Goal: Navigation & Orientation: Find specific page/section

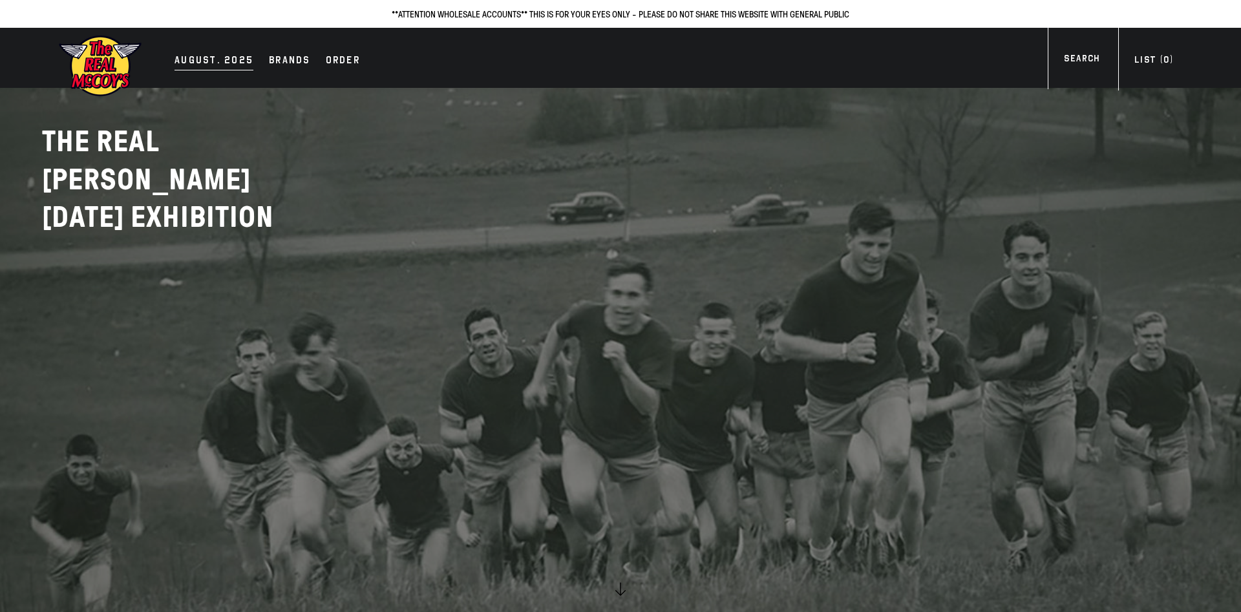
click at [220, 59] on div "AUGUST. 2025" at bounding box center [214, 61] width 79 height 18
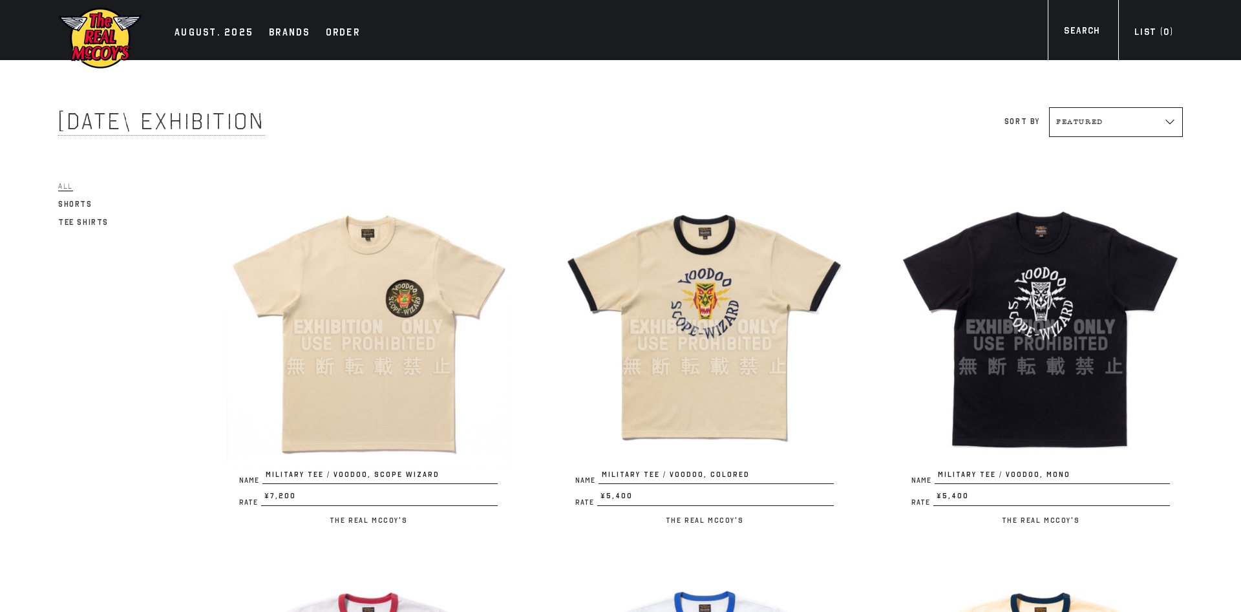
click at [189, 212] on div "Name MILITARY TEE / VOODOO, SCOPE WIZARD Rate ¥7,200 / The Real McCoy's" at bounding box center [343, 363] width 336 height 356
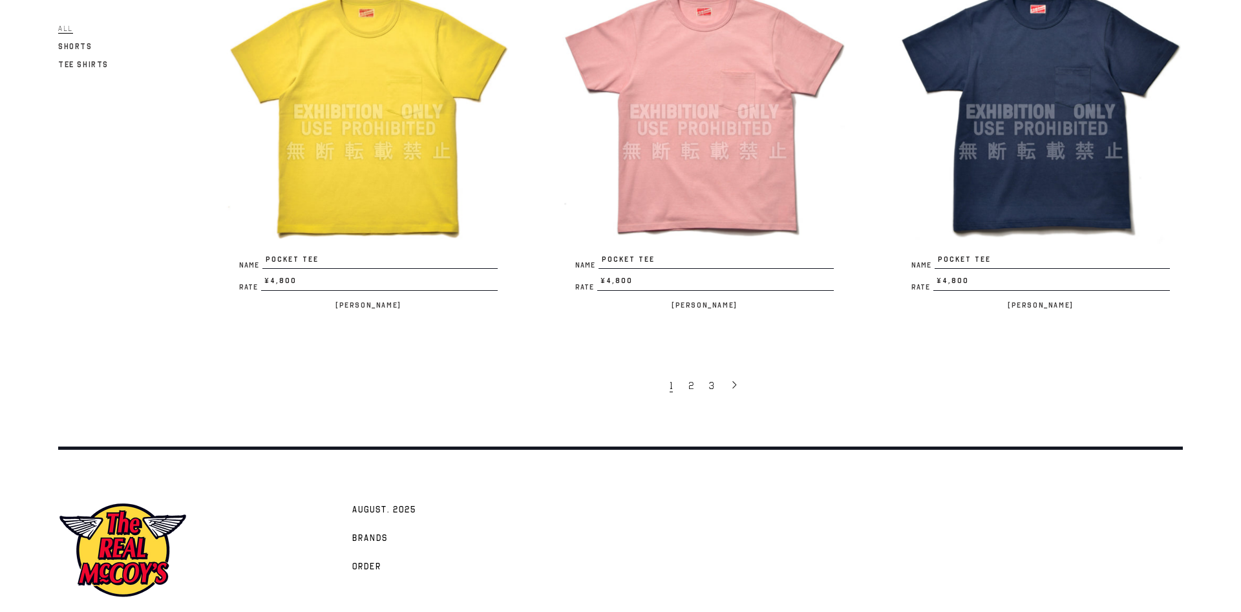
scroll to position [2910, 0]
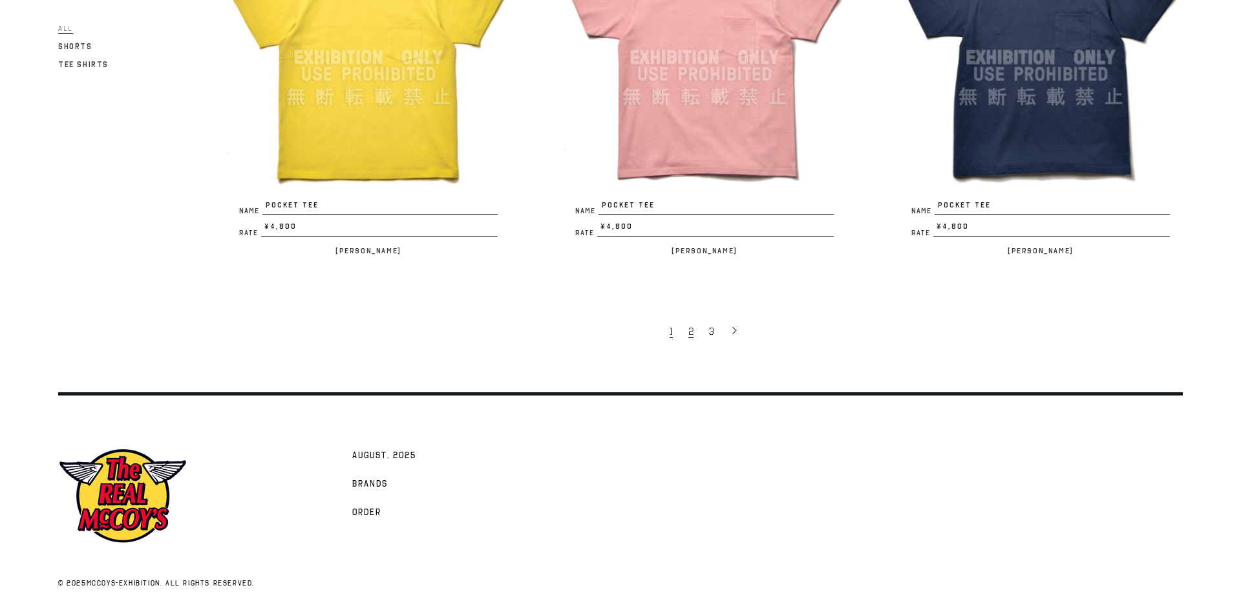
click at [692, 331] on span "2" at bounding box center [691, 331] width 5 height 13
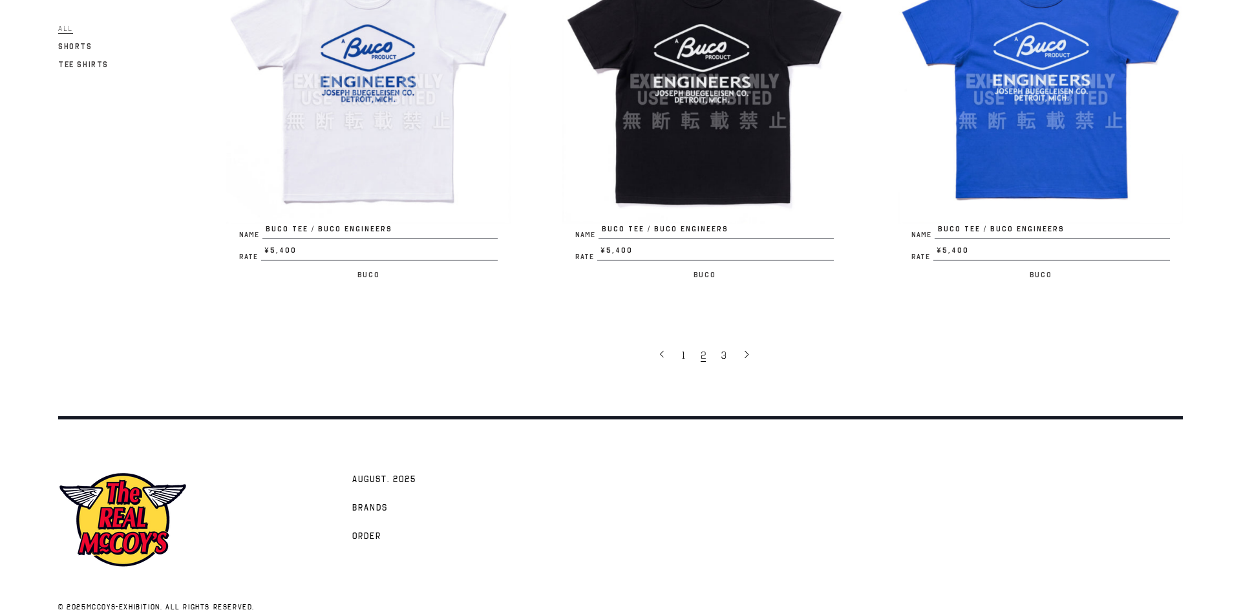
scroll to position [2910, 0]
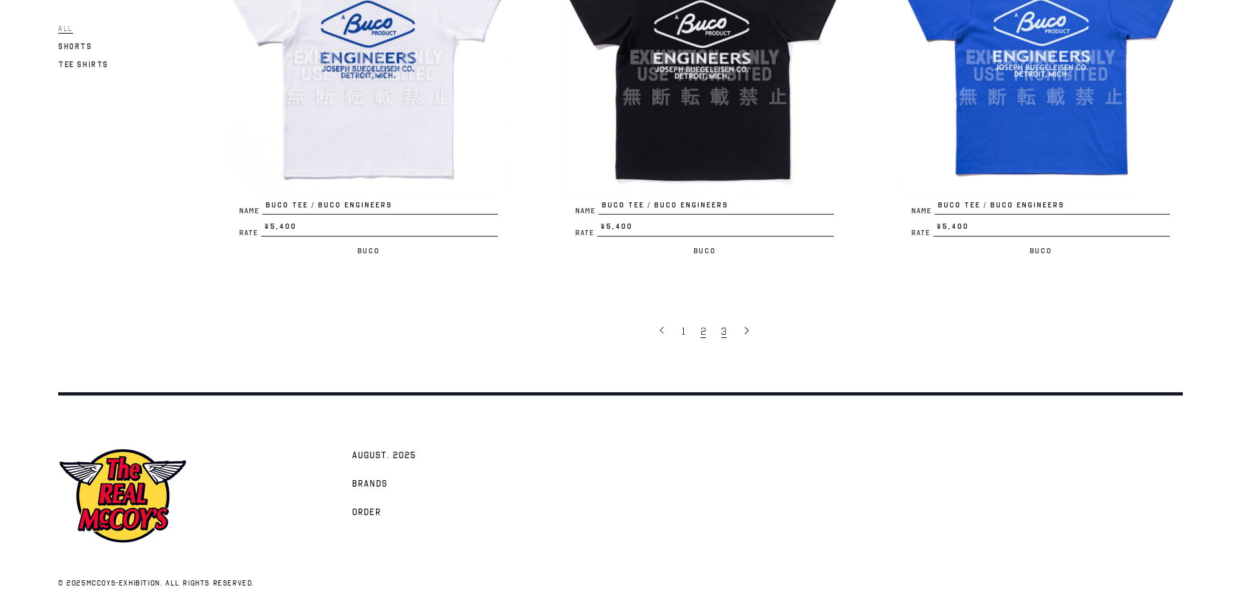
click at [725, 330] on span "3" at bounding box center [724, 331] width 5 height 13
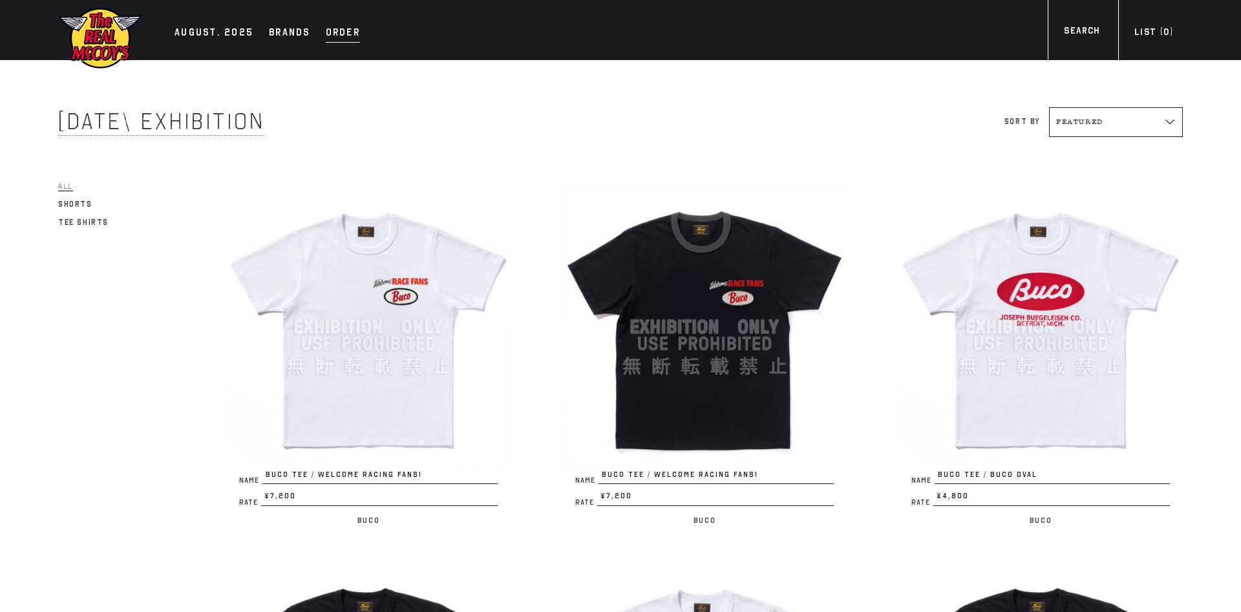
click at [340, 30] on div "Order" at bounding box center [343, 34] width 34 height 18
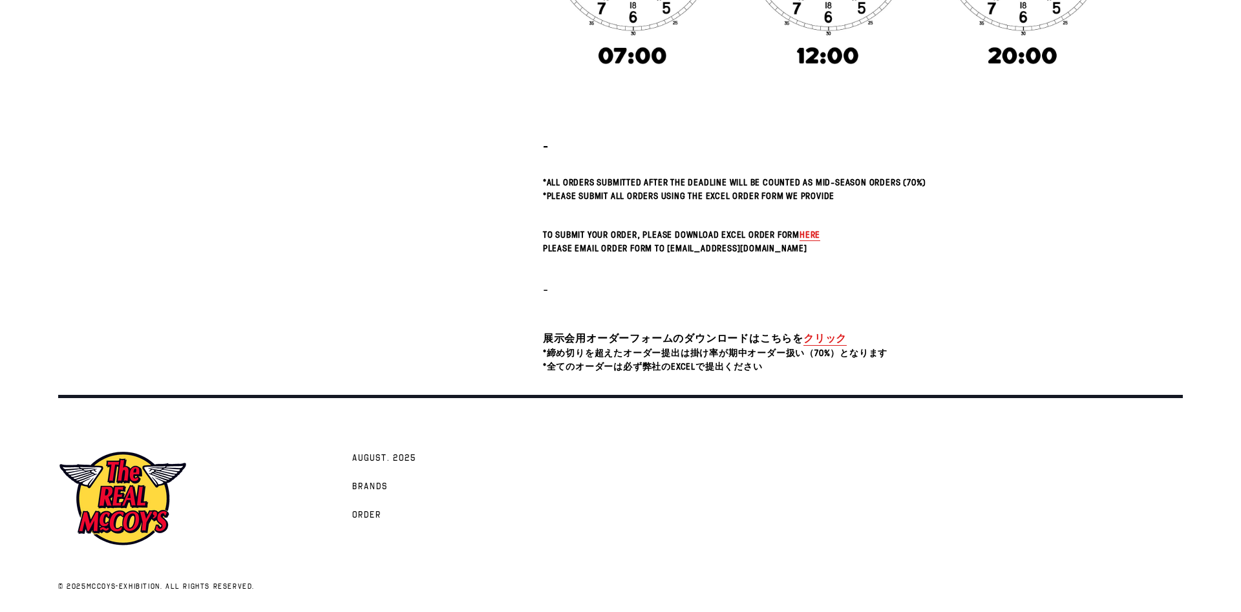
scroll to position [435, 0]
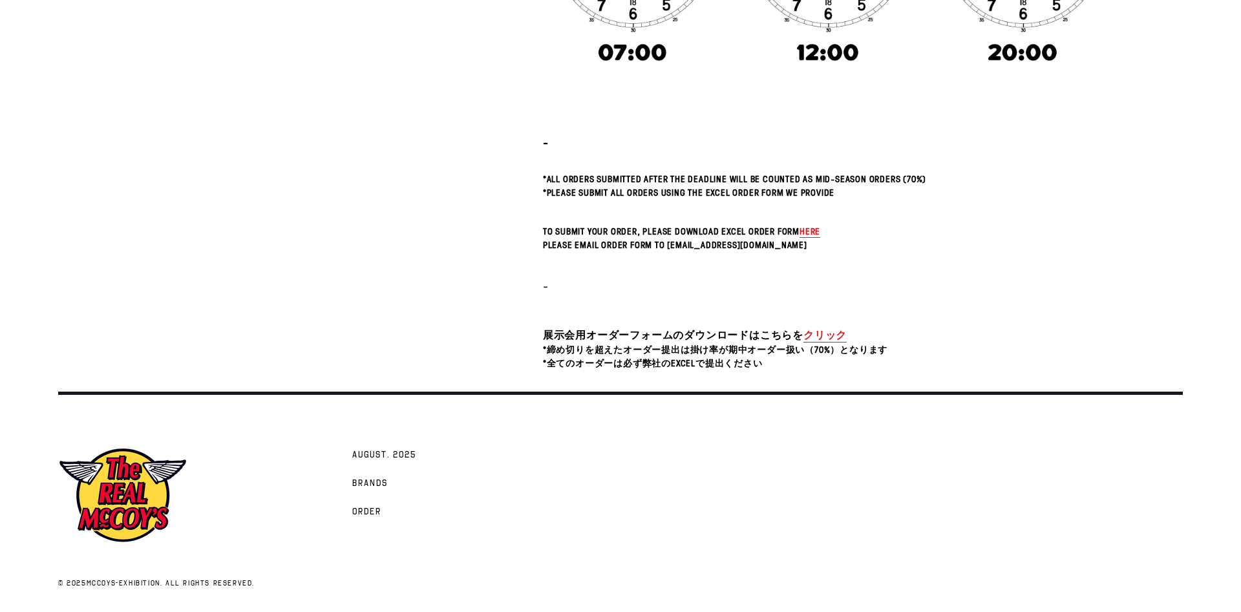
click at [821, 231] on span "here" at bounding box center [810, 231] width 21 height 12
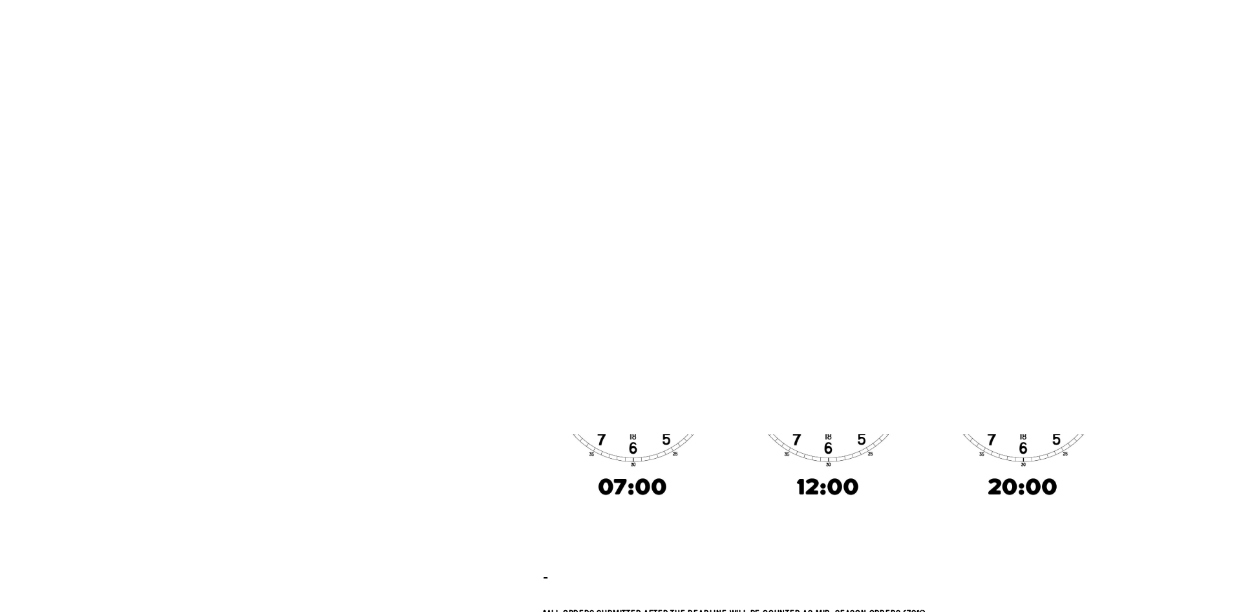
scroll to position [0, 0]
